Goal: Task Accomplishment & Management: Complete application form

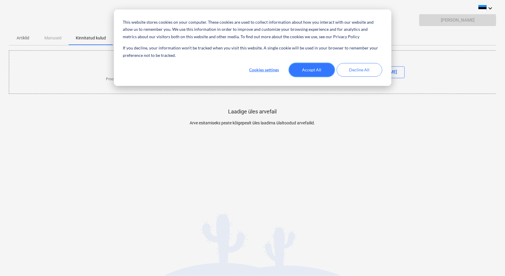
click at [327, 70] on button "Accept All" at bounding box center [312, 70] width 46 height 14
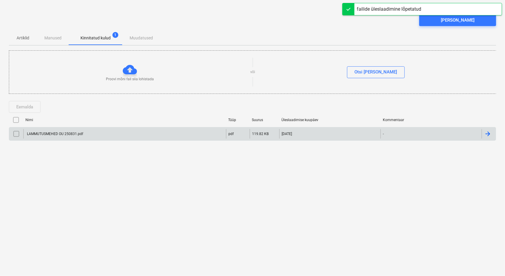
click at [14, 132] on input "checkbox" at bounding box center [16, 133] width 9 height 9
click at [459, 20] on div "[PERSON_NAME]" at bounding box center [458, 20] width 34 height 8
